Goal: Task Accomplishment & Management: Use online tool/utility

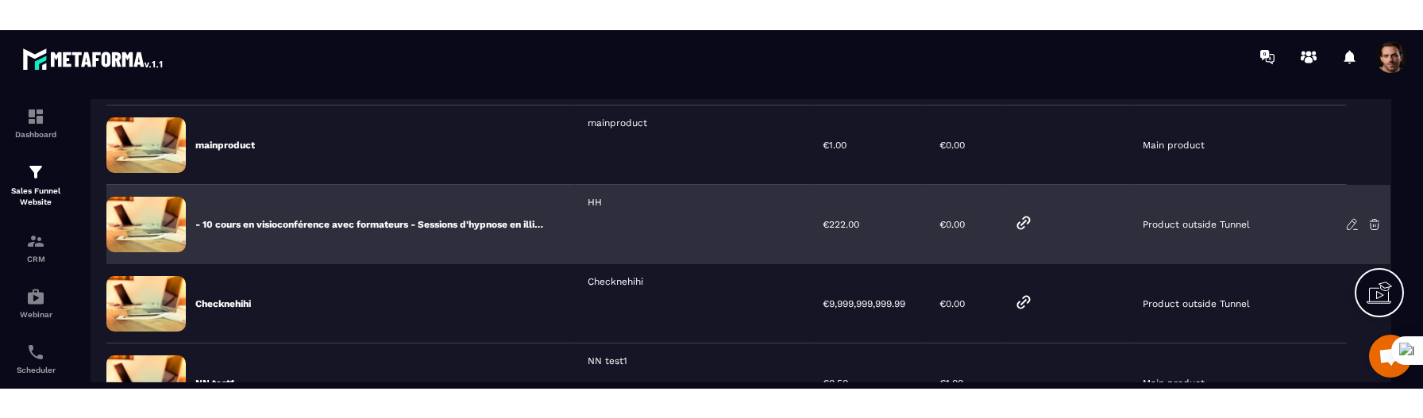
scroll to position [160, 0]
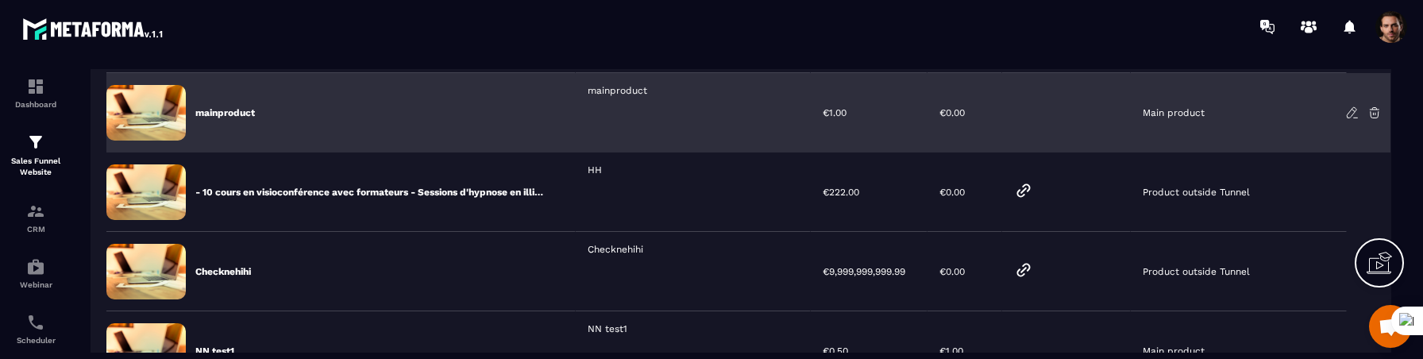
click at [1353, 108] on icon at bounding box center [1352, 113] width 14 height 14
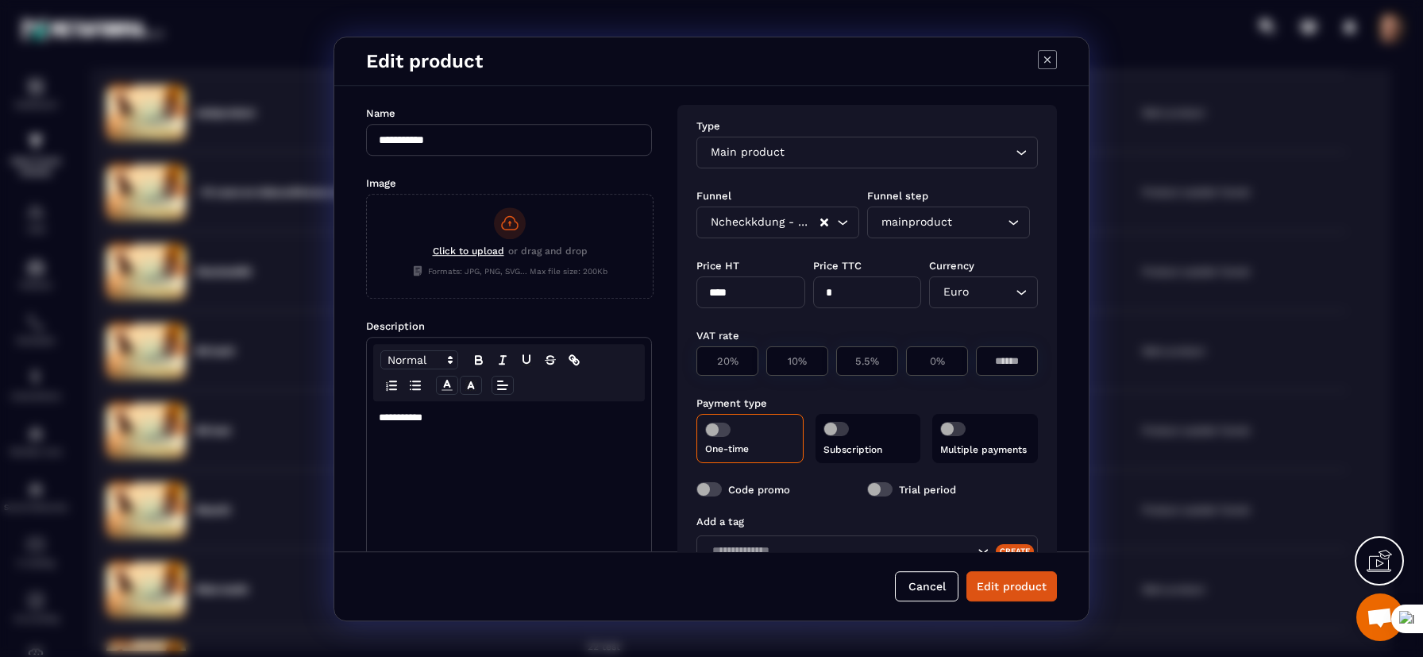
click at [1050, 52] on icon "Modal window" at bounding box center [1047, 59] width 19 height 19
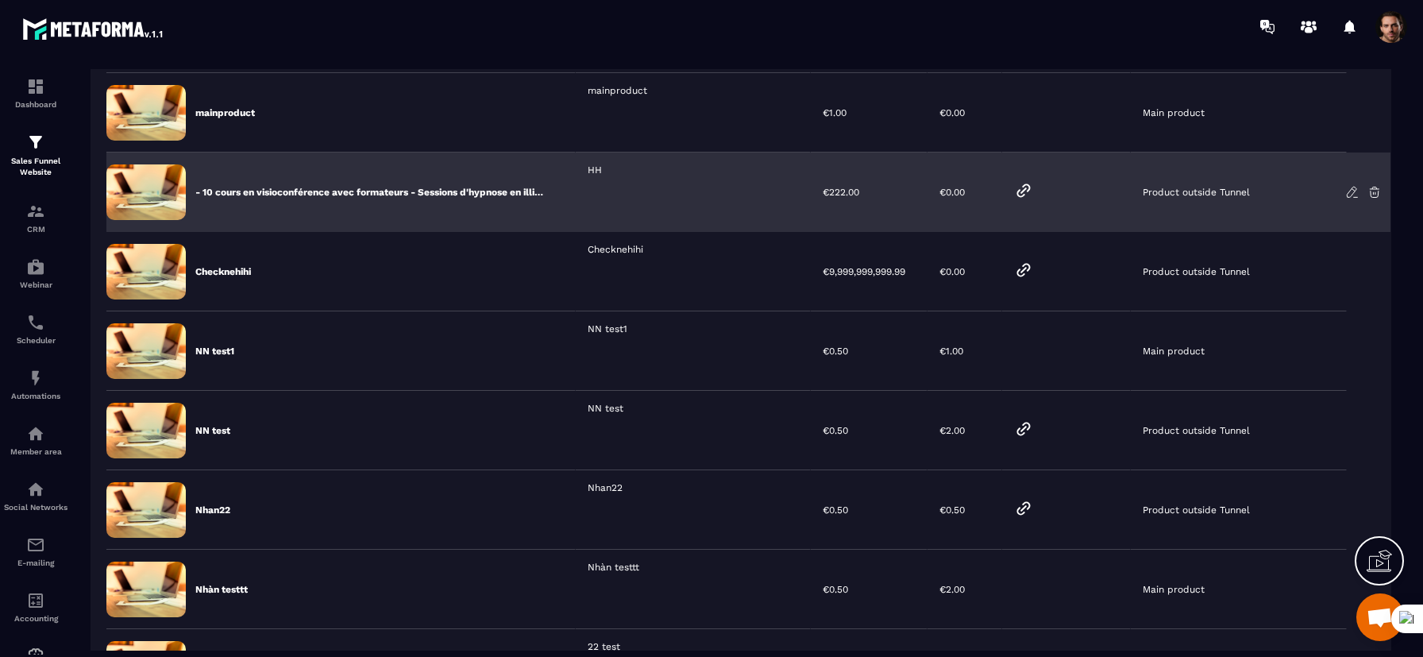
click at [1352, 190] on icon at bounding box center [1352, 192] width 14 height 14
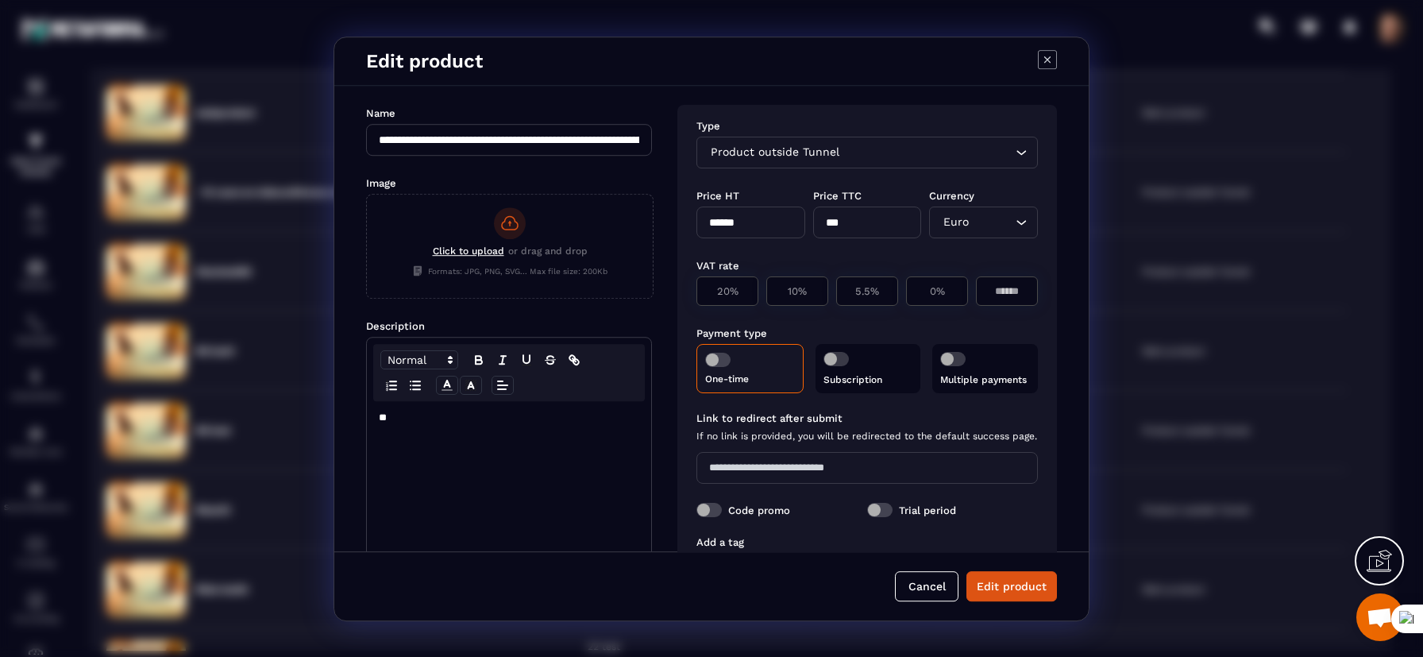
click at [1041, 58] on icon "Modal window" at bounding box center [1047, 59] width 19 height 19
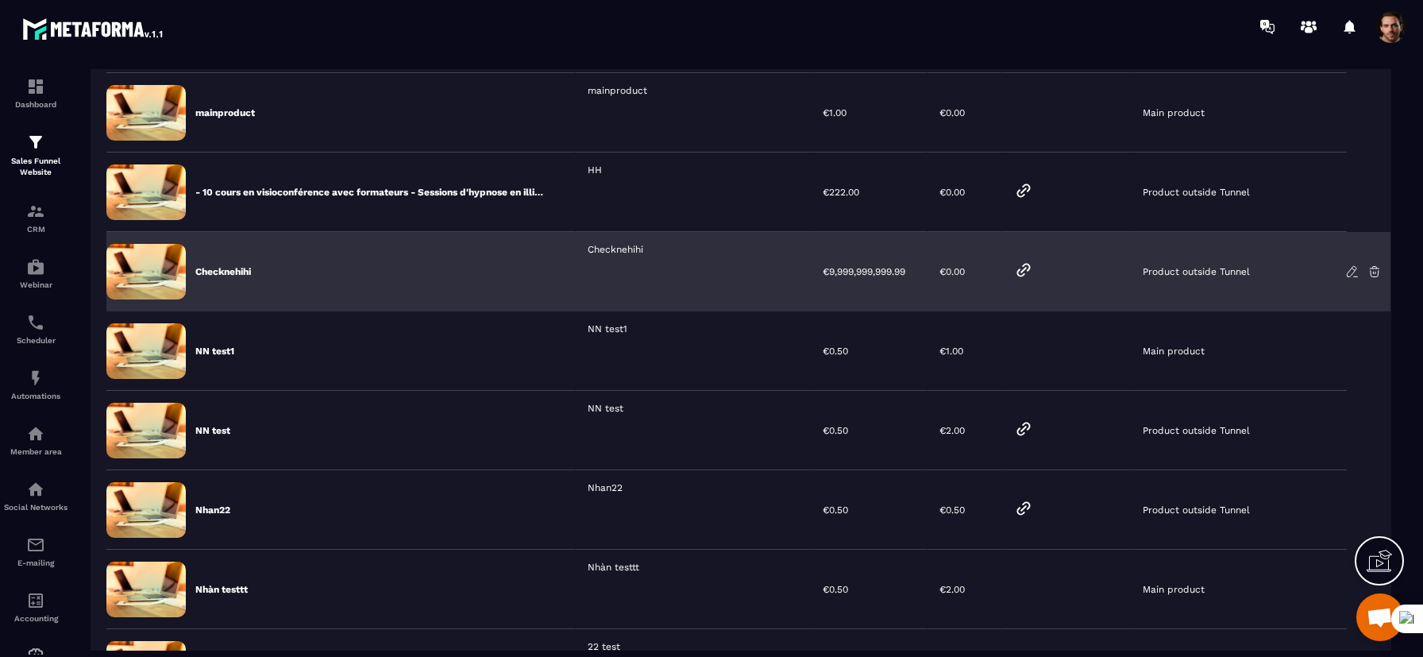
click at [1351, 269] on icon at bounding box center [1352, 271] width 14 height 14
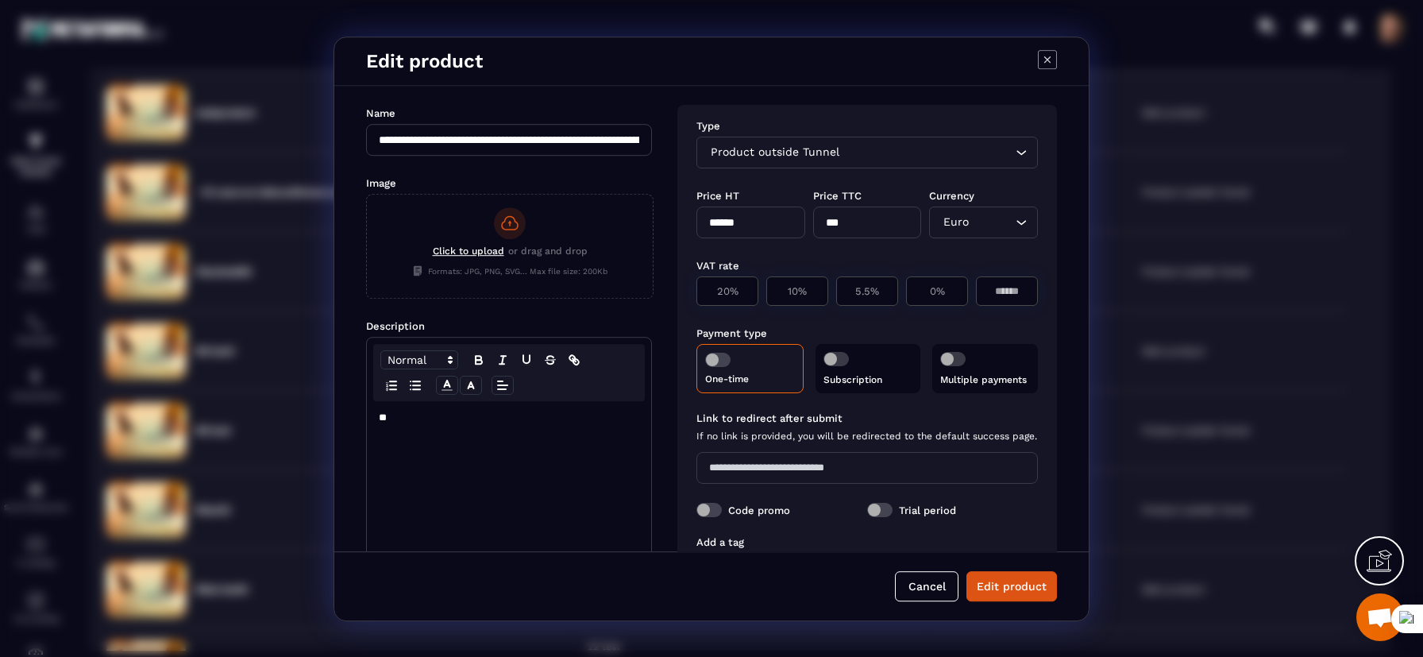
click at [1051, 60] on icon "Modal window" at bounding box center [1047, 59] width 19 height 19
type input "**********"
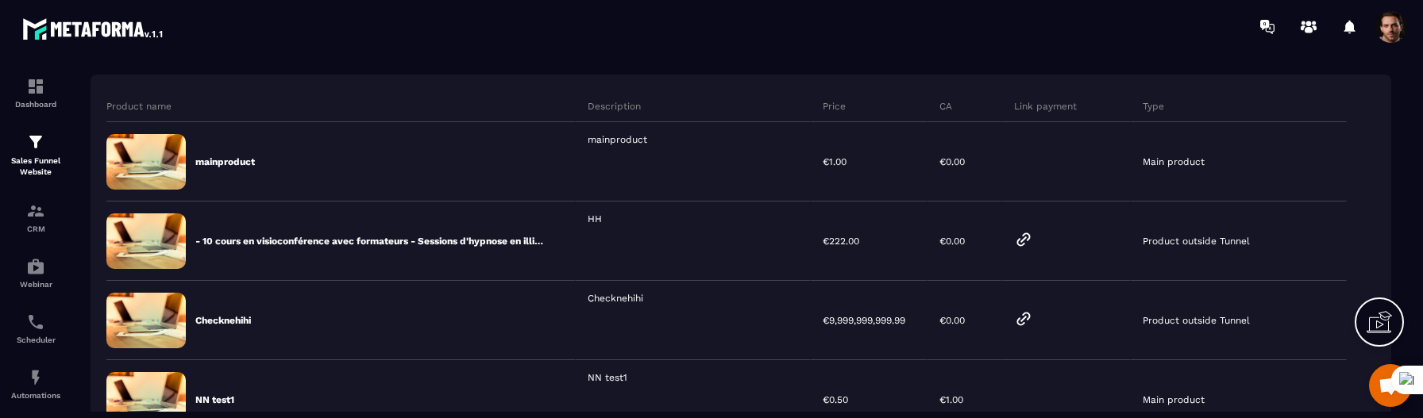
scroll to position [0, 0]
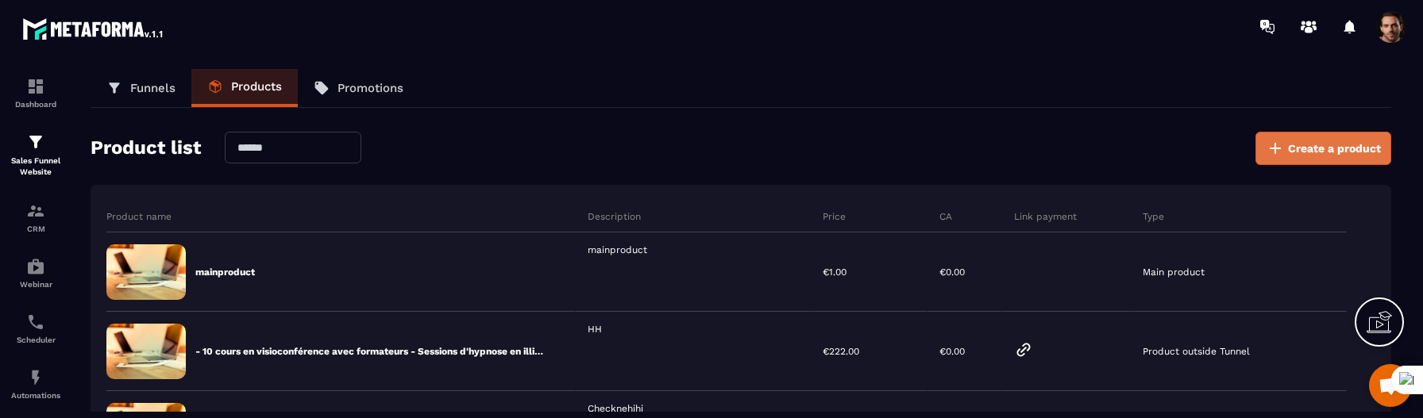
click at [1270, 157] on icon at bounding box center [1275, 148] width 19 height 19
